Goal: Task Accomplishment & Management: Complete application form

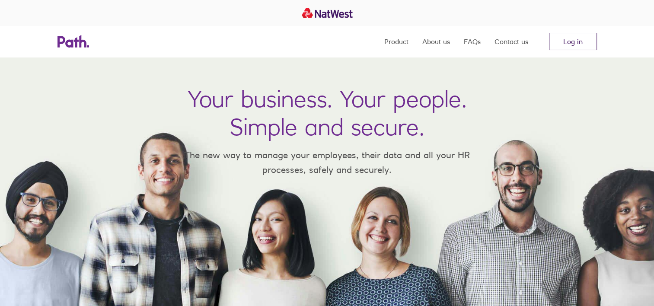
click at [577, 43] on link "Log in" at bounding box center [573, 41] width 48 height 17
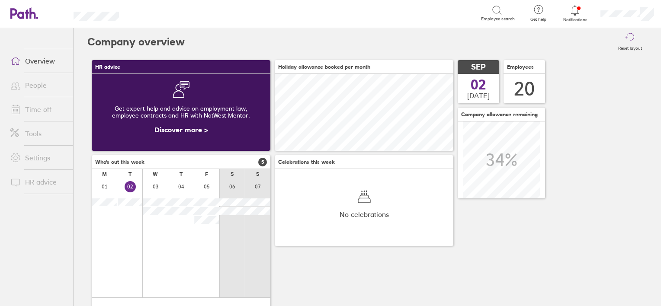
click at [35, 85] on link "People" at bounding box center [38, 85] width 70 height 17
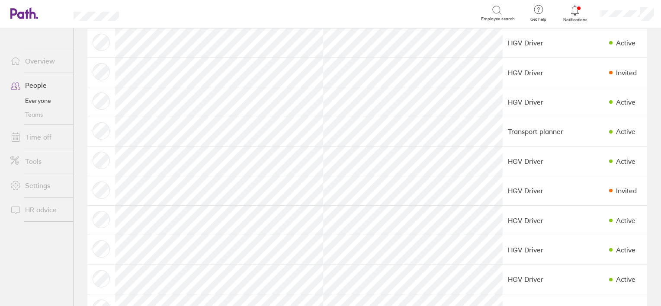
scroll to position [356, 0]
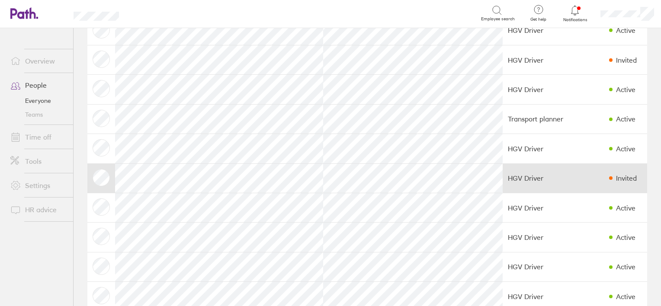
click at [616, 176] on div "Invited" at bounding box center [626, 178] width 21 height 8
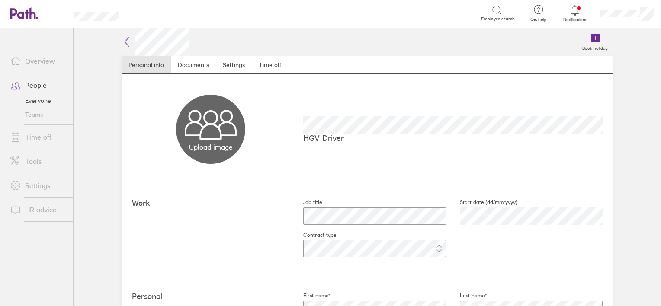
click at [129, 43] on h2 at bounding box center [156, 42] width 68 height 28
click at [122, 42] on icon at bounding box center [127, 42] width 10 height 10
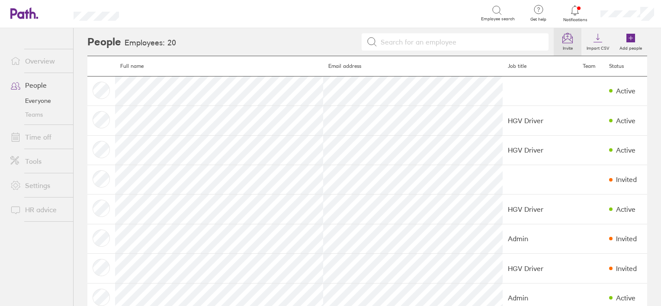
click at [562, 41] on icon at bounding box center [567, 38] width 10 height 10
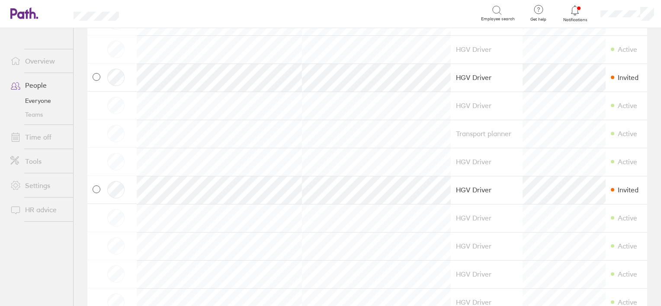
scroll to position [330, 0]
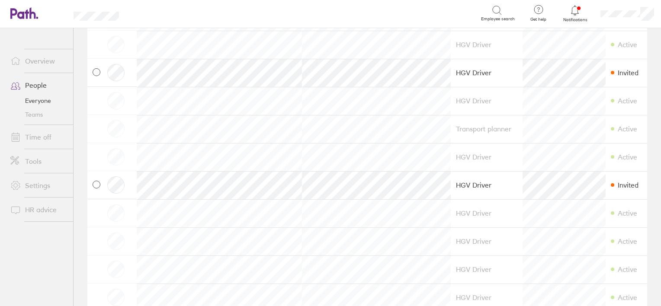
click at [96, 186] on span at bounding box center [97, 185] width 8 height 8
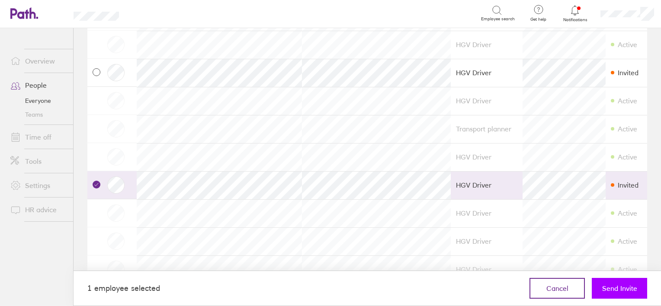
click at [625, 286] on span "Send Invite" at bounding box center [619, 289] width 35 height 8
checkbox input "false"
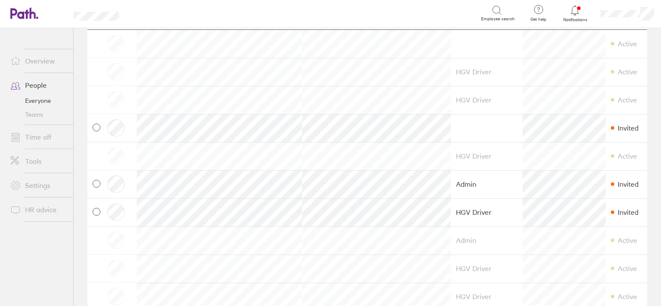
scroll to position [0, 0]
